Goal: Information Seeking & Learning: Learn about a topic

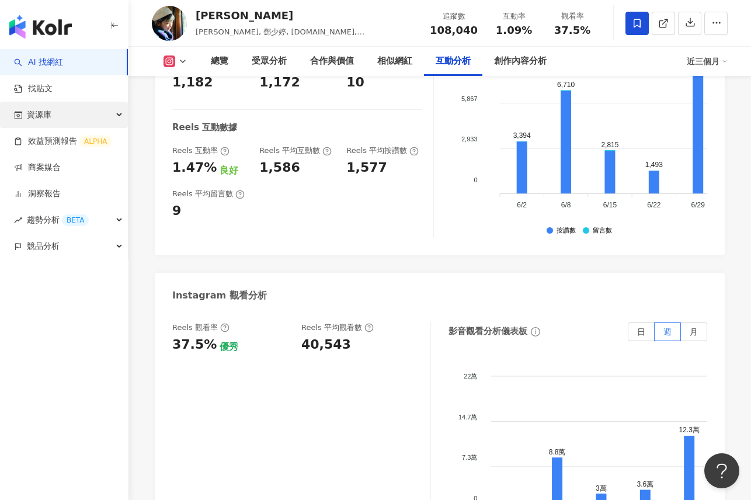
scroll to position [2638, 0]
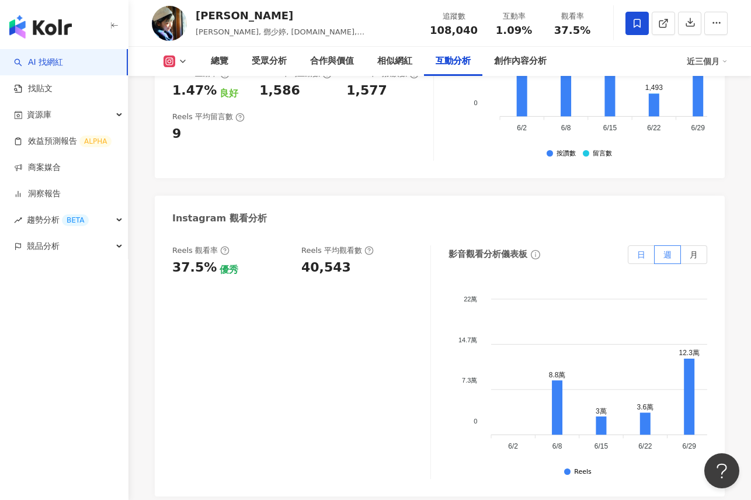
click at [642, 250] on span "日" at bounding box center [641, 254] width 8 height 9
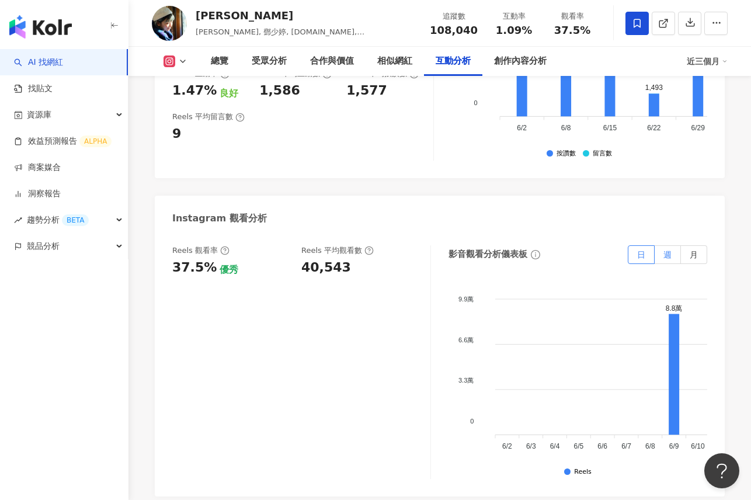
click at [674, 245] on label "週" at bounding box center [668, 254] width 26 height 19
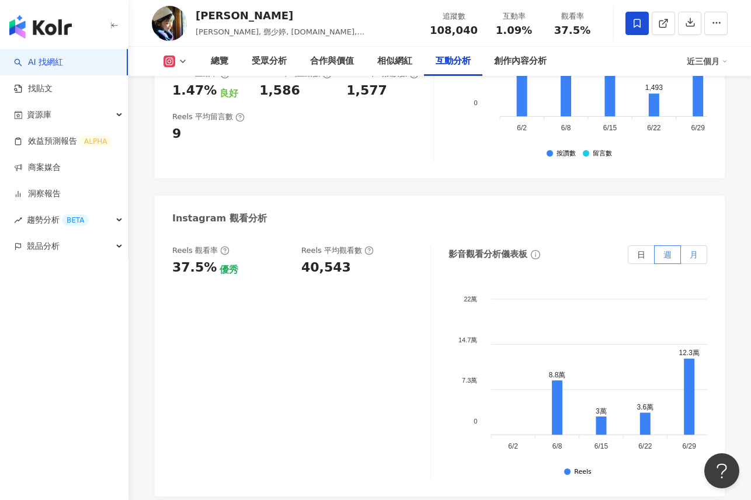
click at [691, 250] on span "月" at bounding box center [694, 254] width 8 height 9
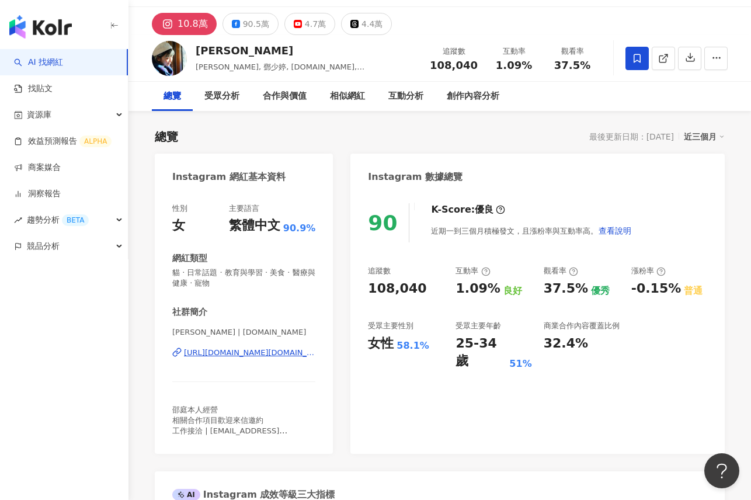
scroll to position [23, 0]
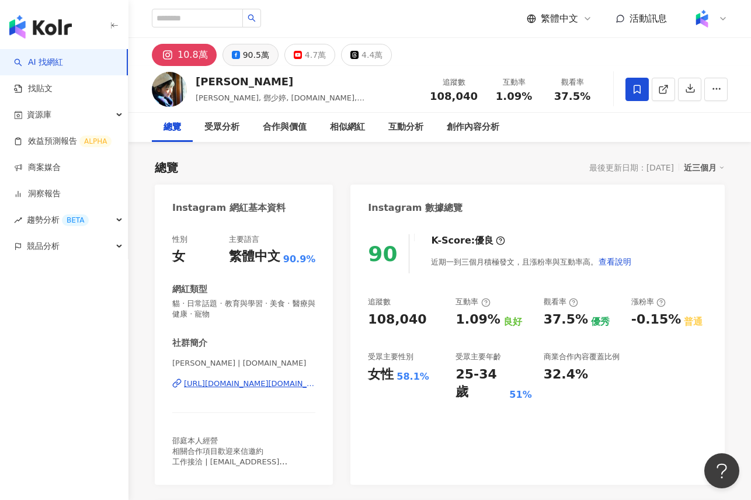
click at [258, 53] on div "90.5萬" at bounding box center [256, 55] width 26 height 16
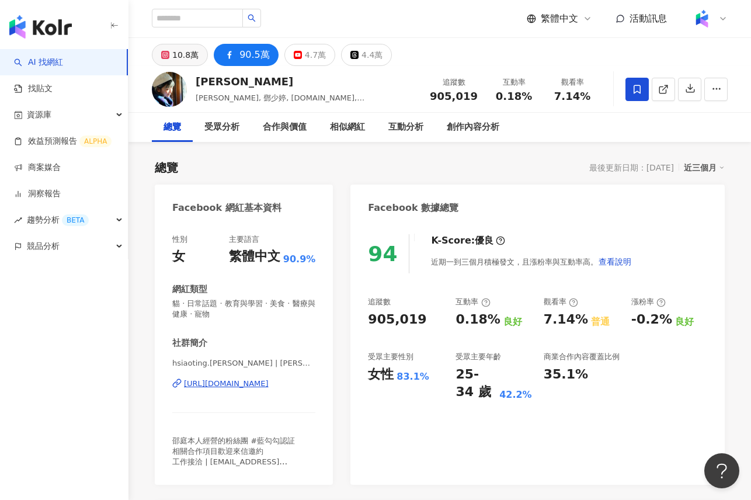
click at [179, 56] on div "10.8萬" at bounding box center [185, 55] width 26 height 16
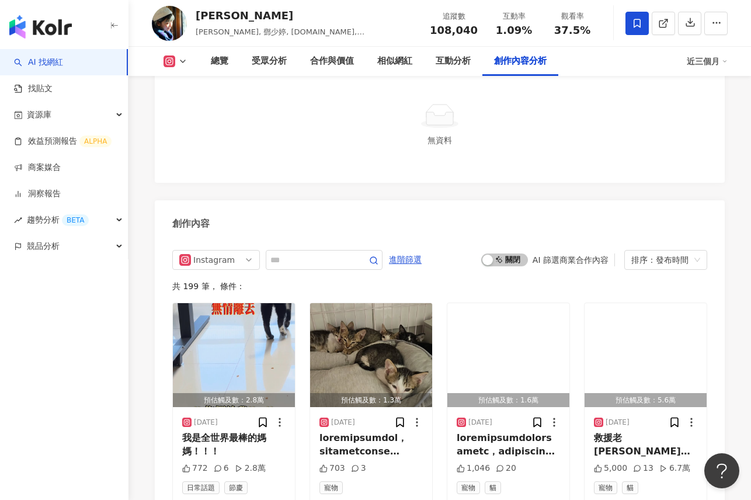
scroll to position [3534, 0]
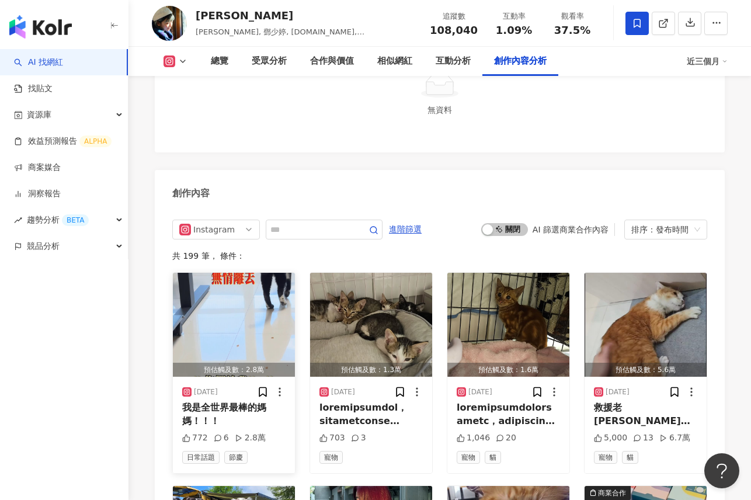
click at [230, 273] on img "button" at bounding box center [234, 325] width 122 height 104
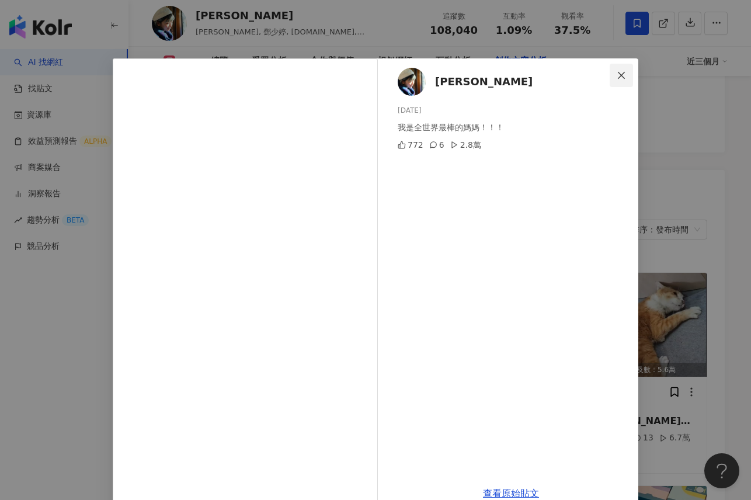
click at [623, 75] on icon "close" at bounding box center [621, 75] width 9 height 9
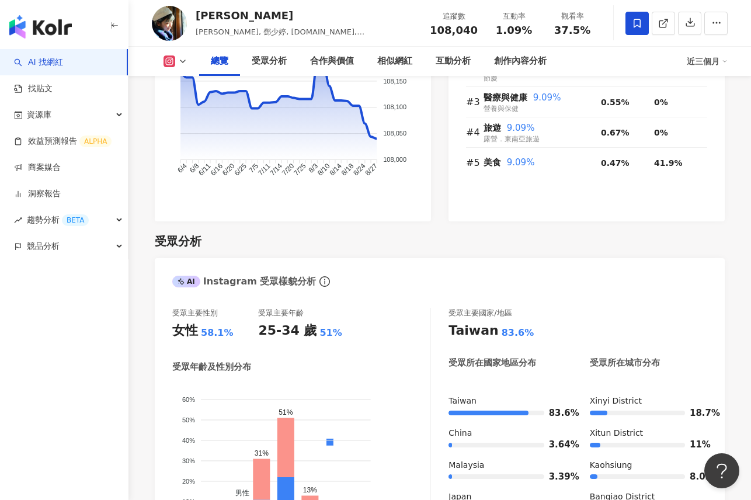
scroll to position [861, 0]
